Goal: Task Accomplishment & Management: Use online tool/utility

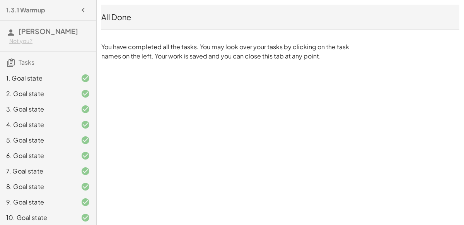
scroll to position [173, 0]
